Goal: Transaction & Acquisition: Purchase product/service

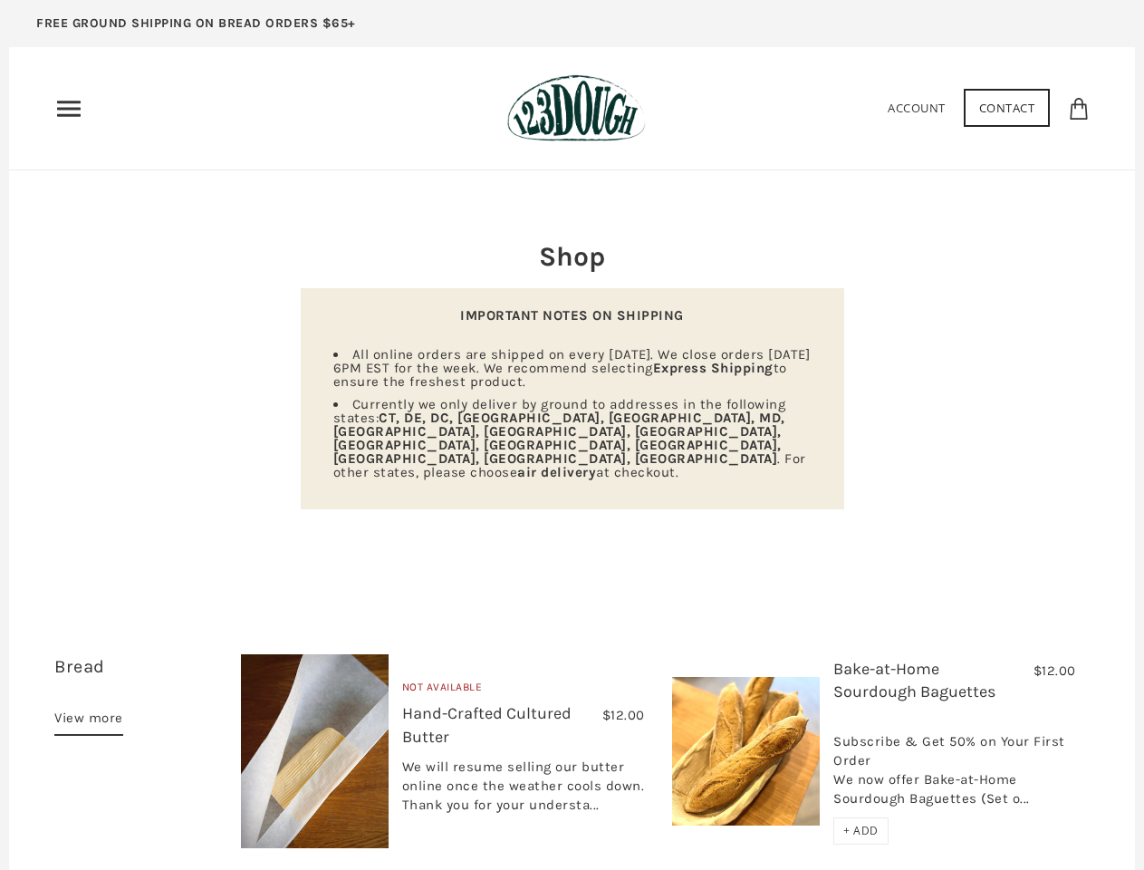
click at [572, 464] on strong "air delivery" at bounding box center [556, 472] width 79 height 16
click at [69, 109] on use "Primary" at bounding box center [69, 108] width 24 height 15
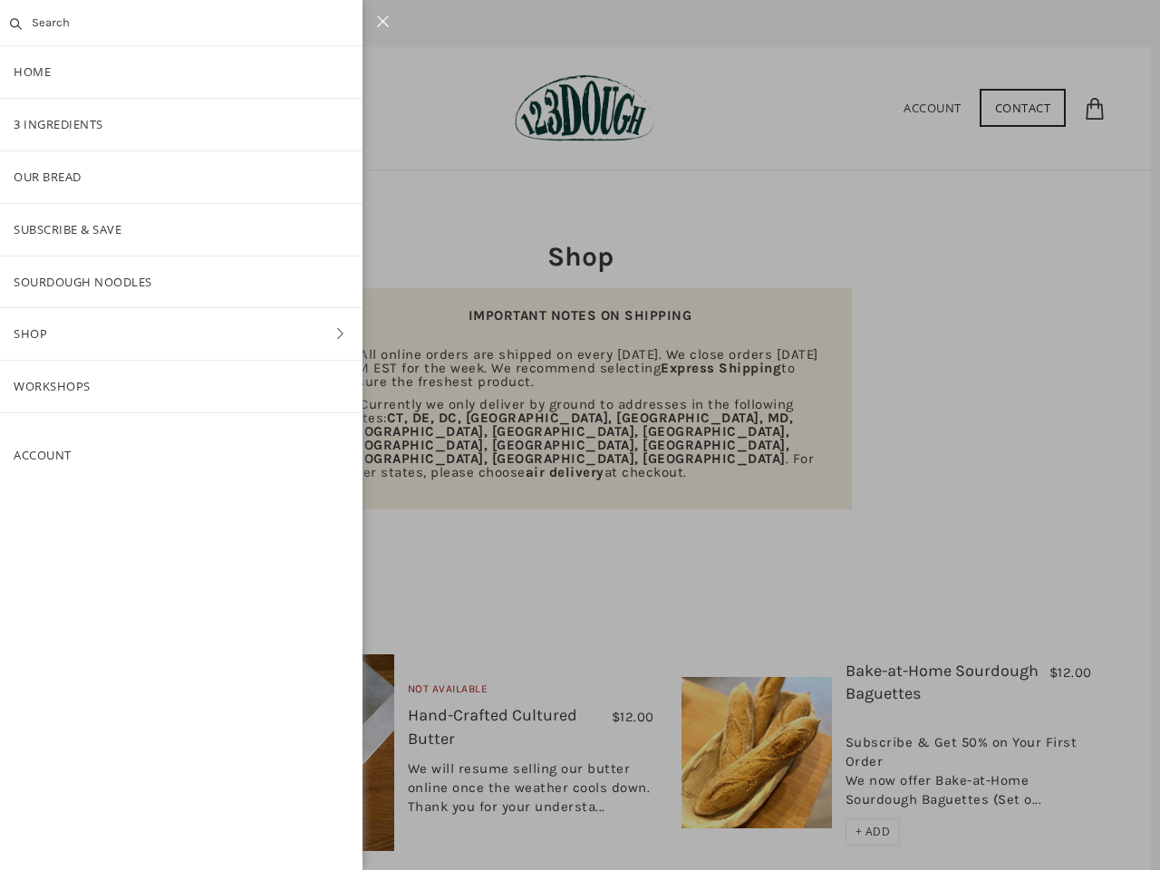
click at [861, 790] on div at bounding box center [580, 435] width 1160 height 870
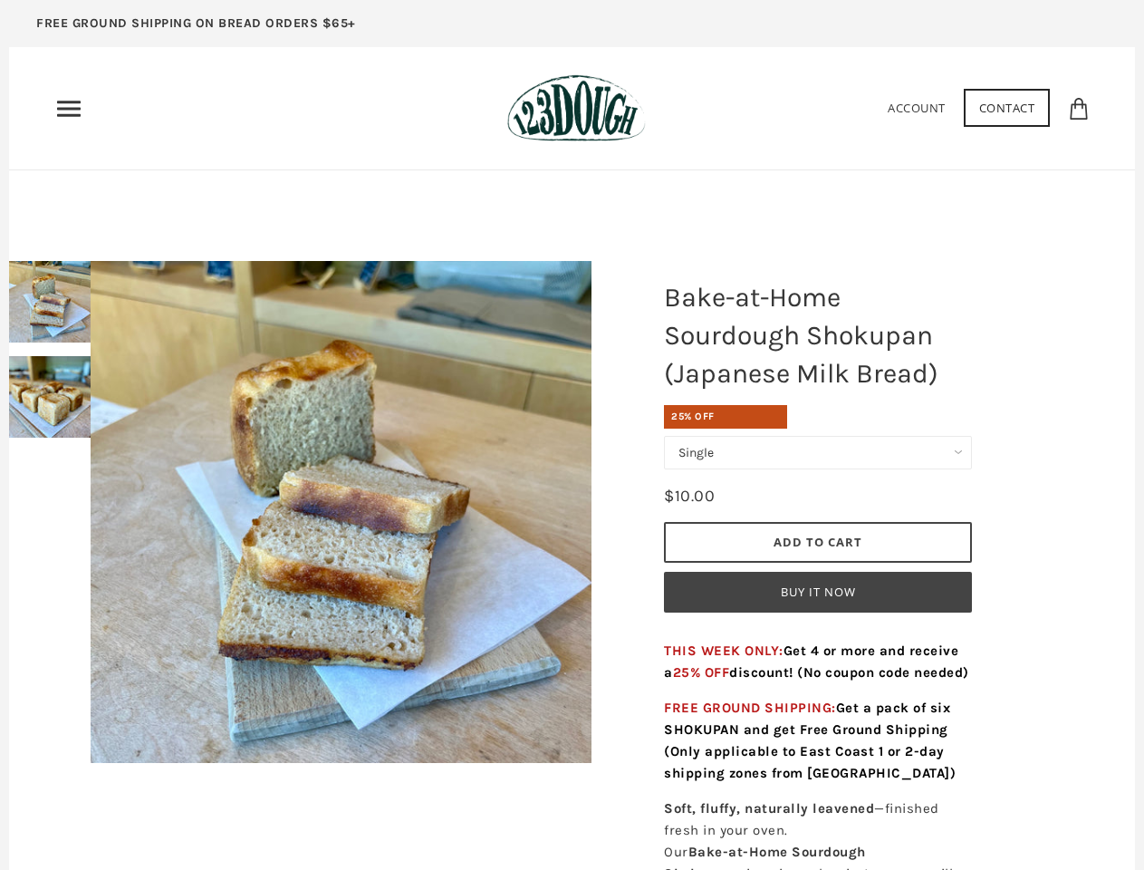
click at [69, 109] on use "Primary" at bounding box center [69, 108] width 24 height 15
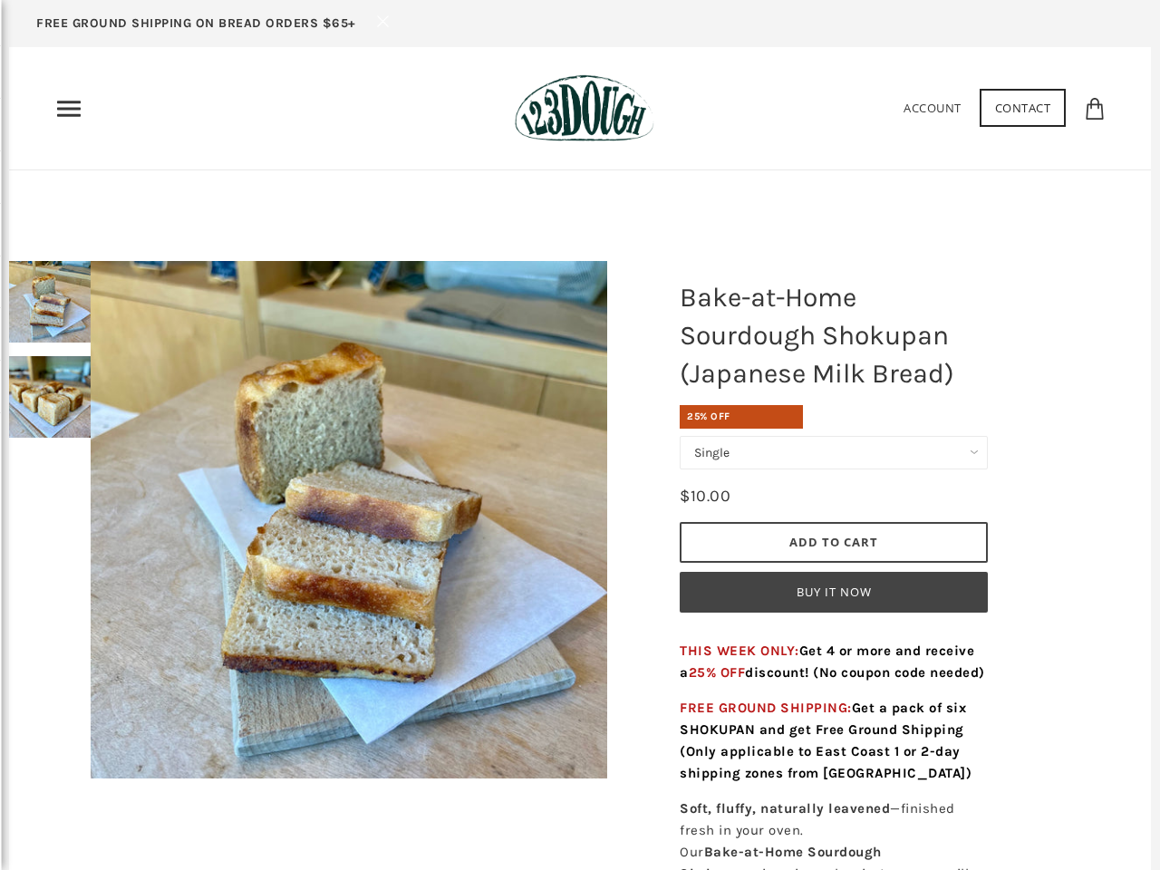
click at [27, 308] on div at bounding box center [580, 435] width 1160 height 870
click at [27, 403] on div at bounding box center [580, 435] width 1160 height 870
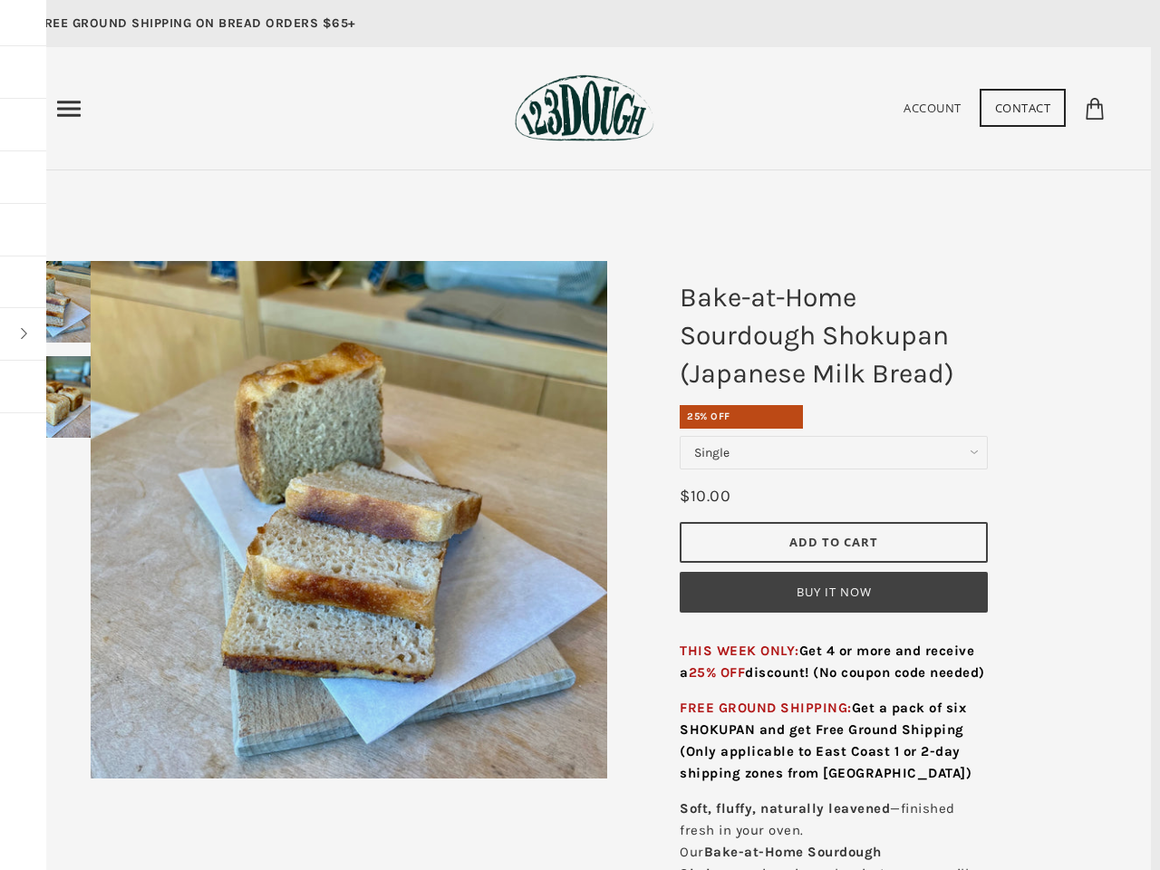
click at [341, 512] on div "Clear No results were found Home 3 Ingredients Our Bread Subscribe & Save SOURD…" at bounding box center [580, 435] width 1160 height 870
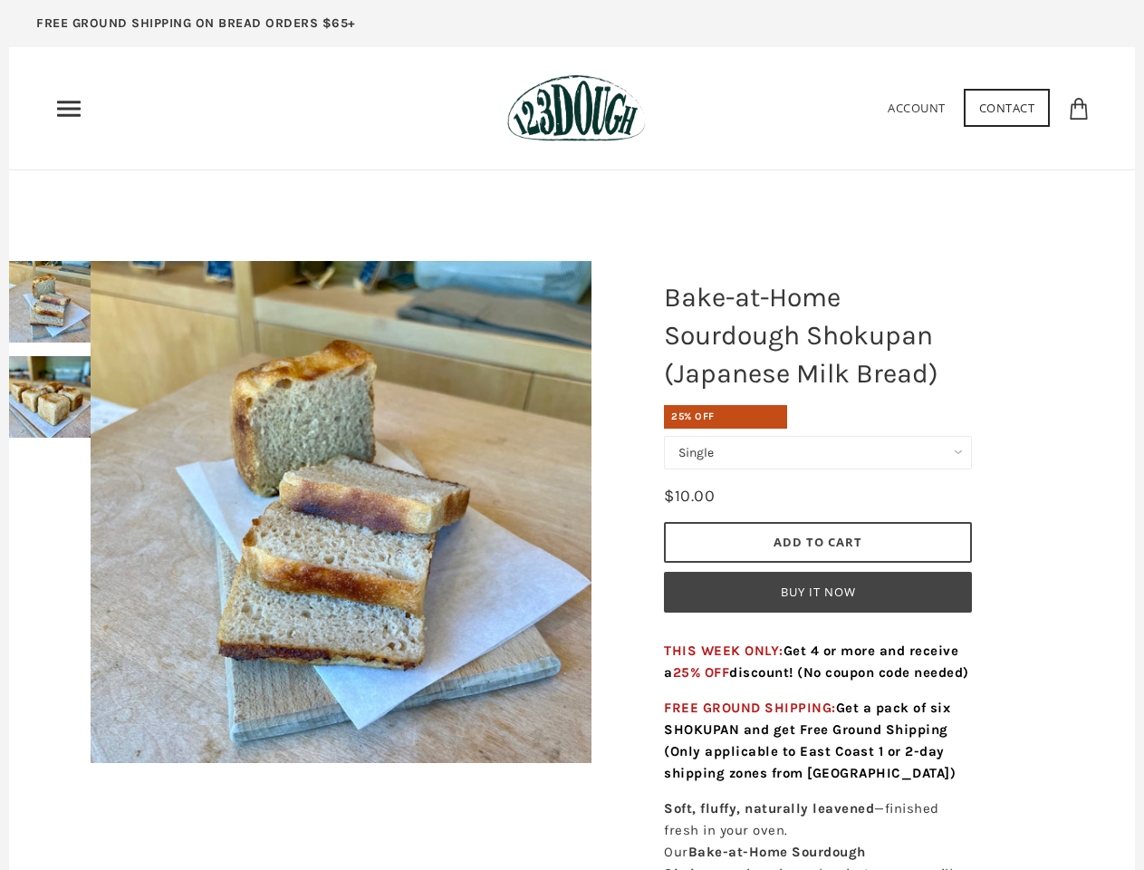
click at [818, 591] on button "Buy it now" at bounding box center [818, 592] width 308 height 41
click at [69, 109] on use "Primary" at bounding box center [69, 108] width 24 height 15
click at [27, 308] on div at bounding box center [572, 435] width 1144 height 870
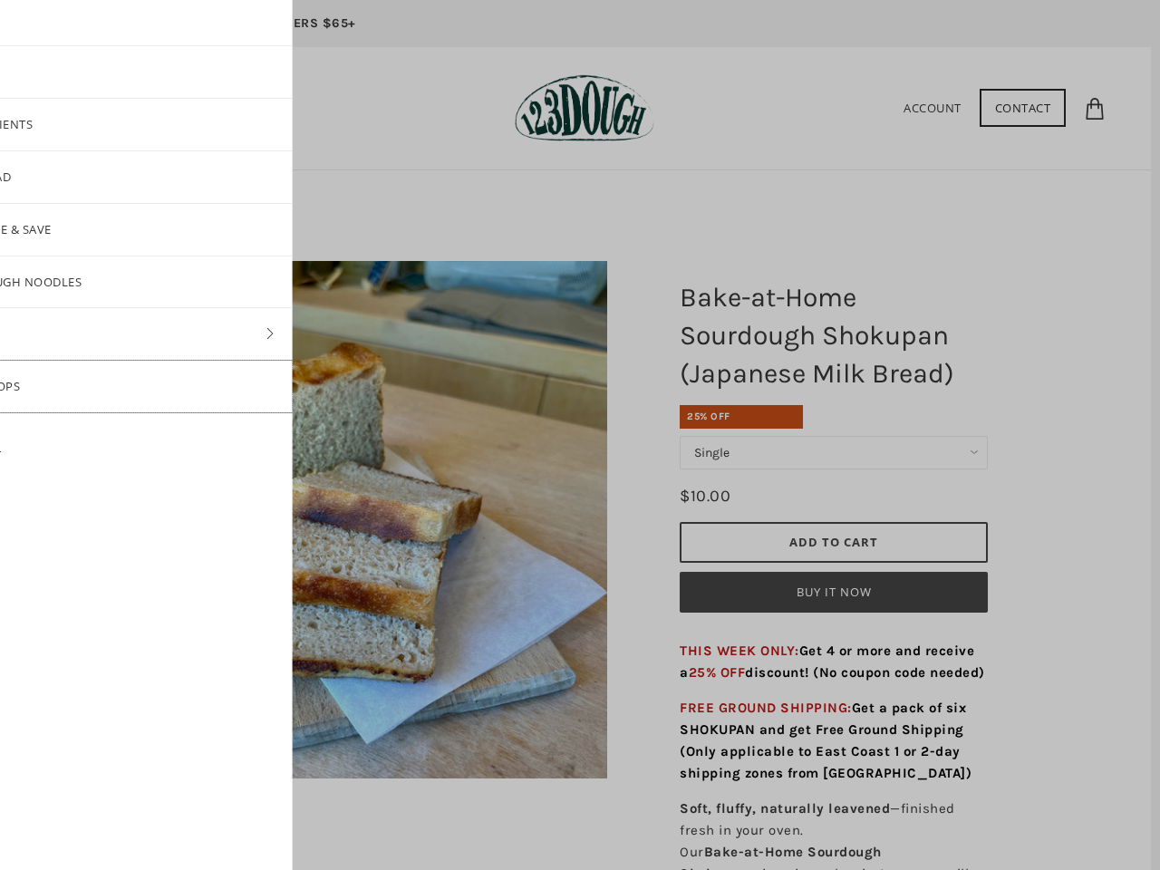
click at [27, 403] on link "Workshops" at bounding box center [111, 387] width 362 height 52
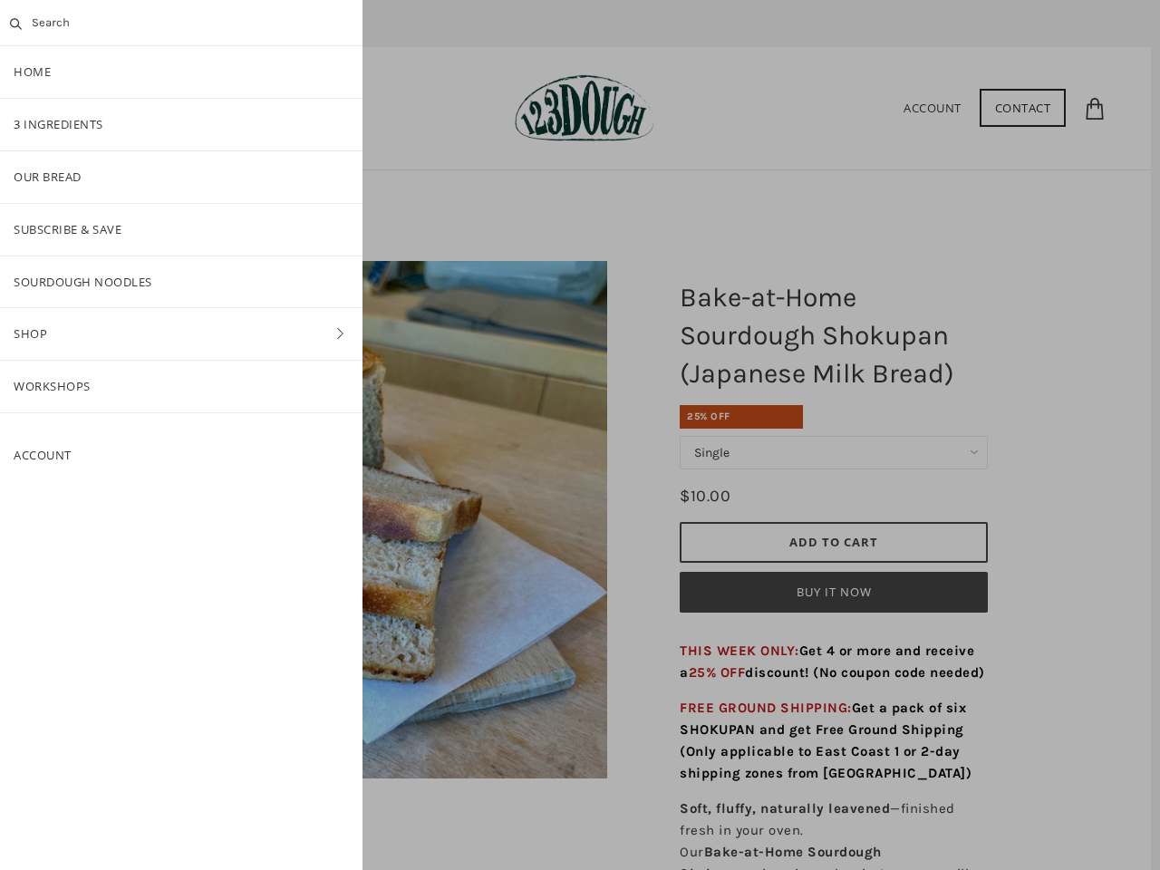
click at [341, 512] on div "Clear No results were found Home 3 Ingredients Our Bread Subscribe & Save SOURD…" at bounding box center [181, 435] width 362 height 870
click at [818, 591] on div at bounding box center [580, 435] width 1160 height 870
